Goal: Task Accomplishment & Management: Manage account settings

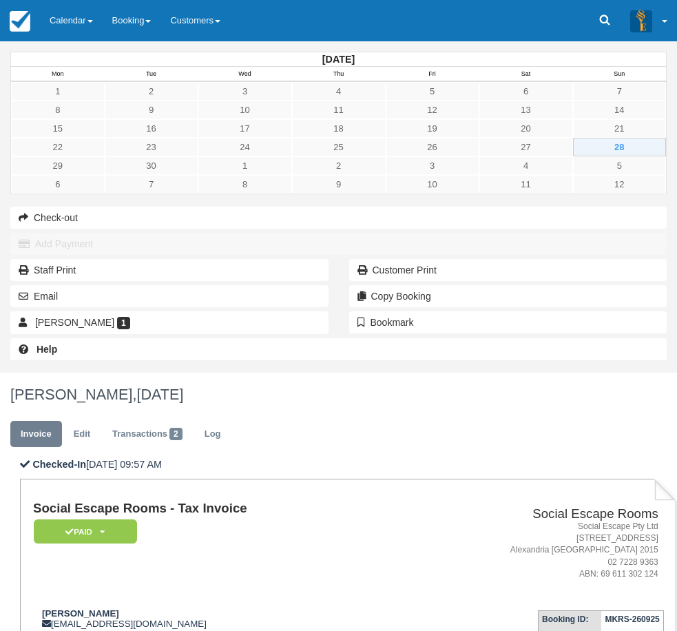
scroll to position [162, 0]
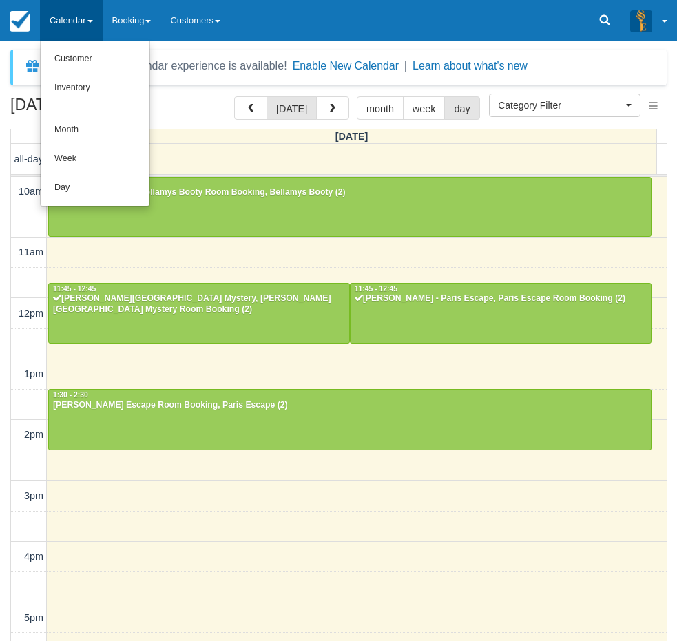
select select
click at [81, 190] on link "Day" at bounding box center [95, 187] width 109 height 29
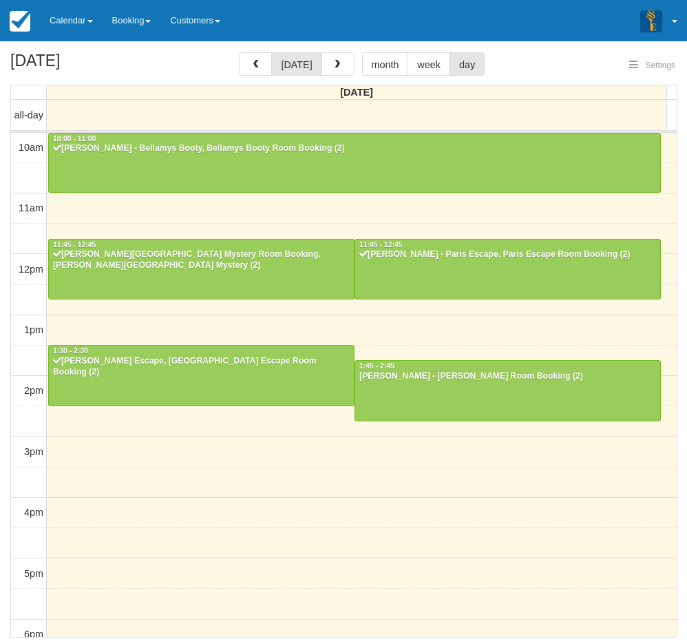
select select
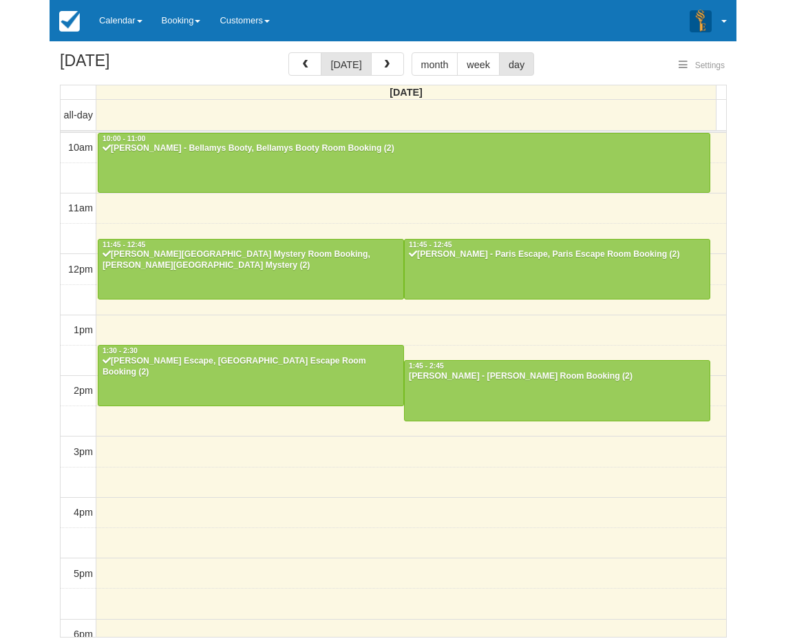
scroll to position [183, 0]
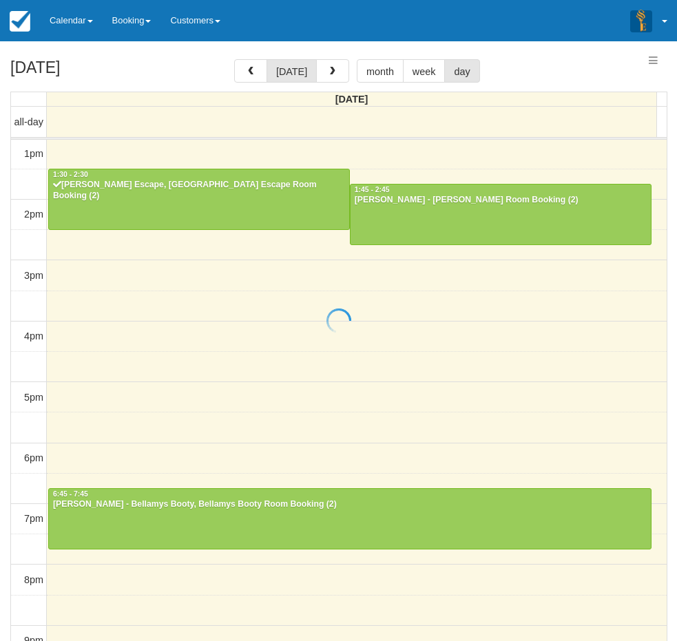
select select
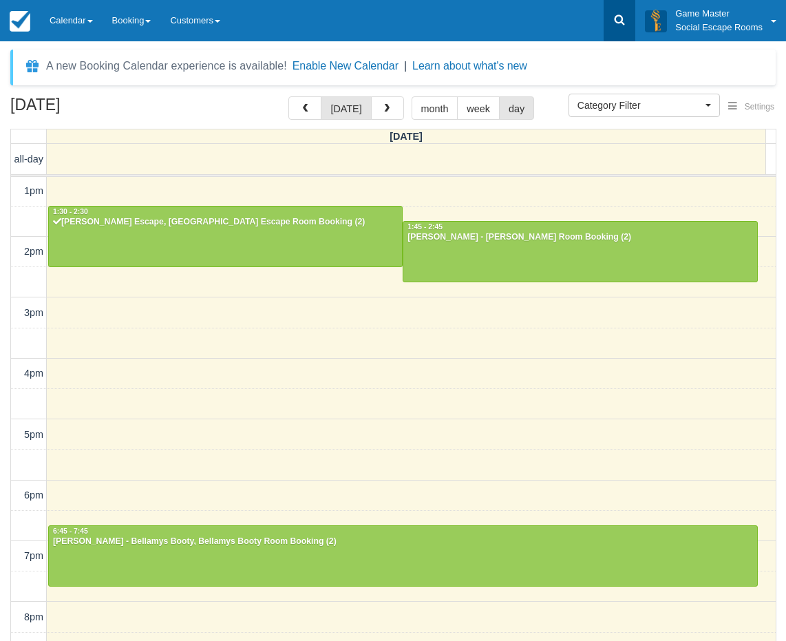
click at [618, 23] on icon at bounding box center [620, 20] width 10 height 10
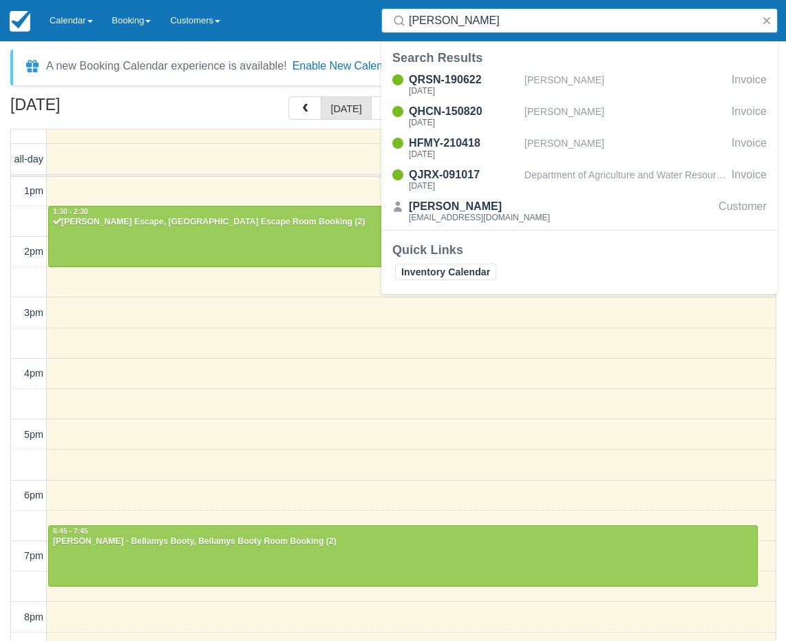
type input "corina"
click at [70, 28] on link "Calendar" at bounding box center [71, 20] width 63 height 41
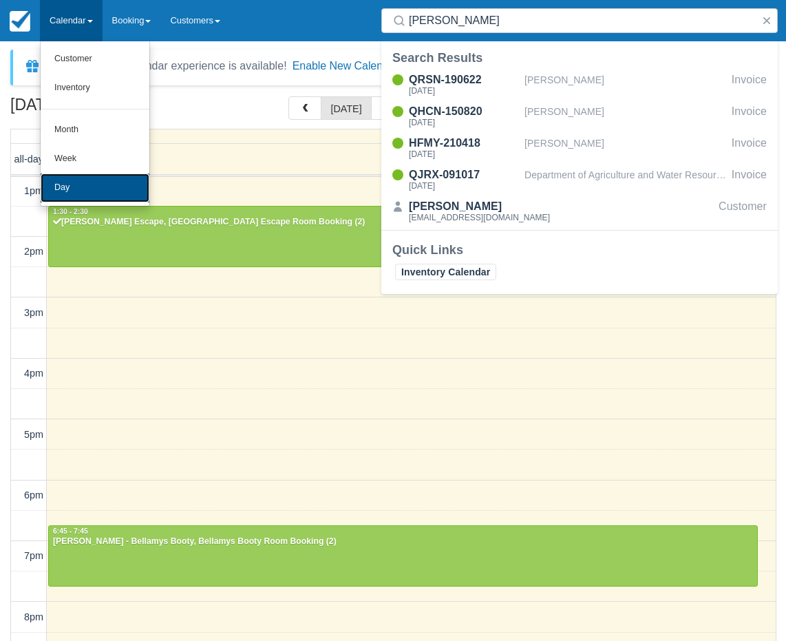
click at [99, 194] on link "Day" at bounding box center [95, 187] width 109 height 29
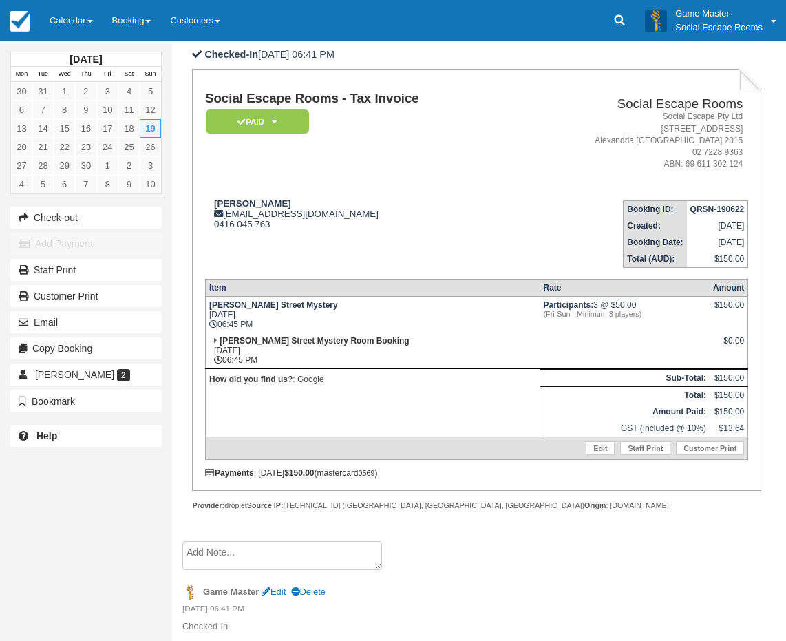
scroll to position [79, 0]
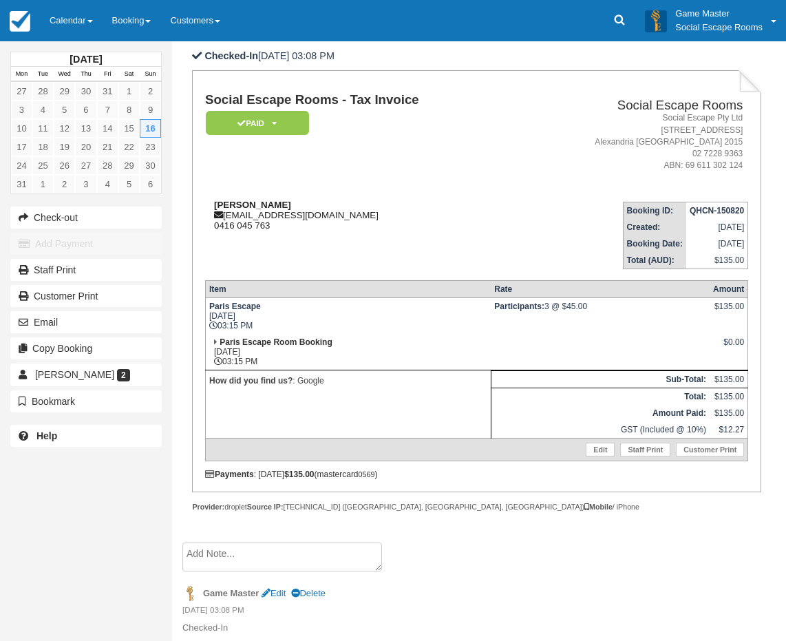
scroll to position [79, 0]
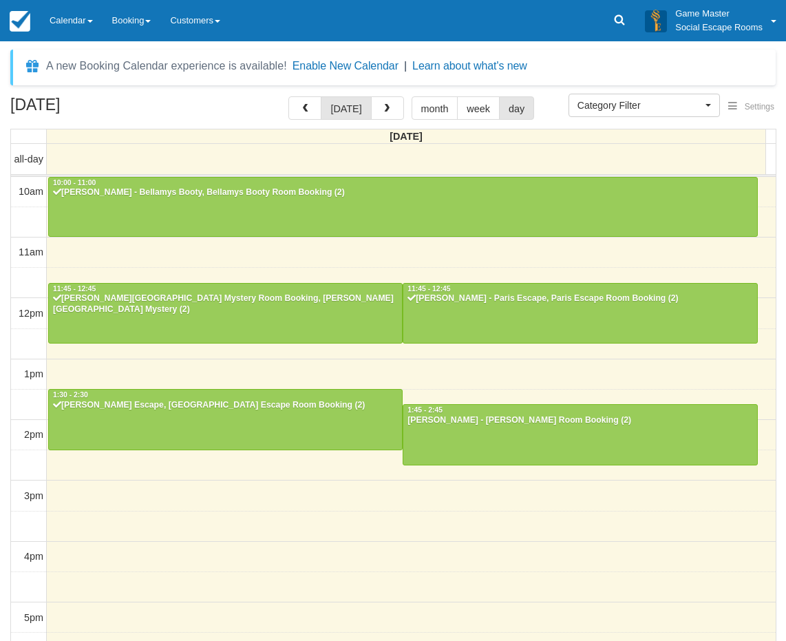
select select
click at [136, 400] on div "Allen - Paris Escape, Paris Escape Room Booking (2)" at bounding box center [225, 405] width 346 height 11
